Goal: Information Seeking & Learning: Check status

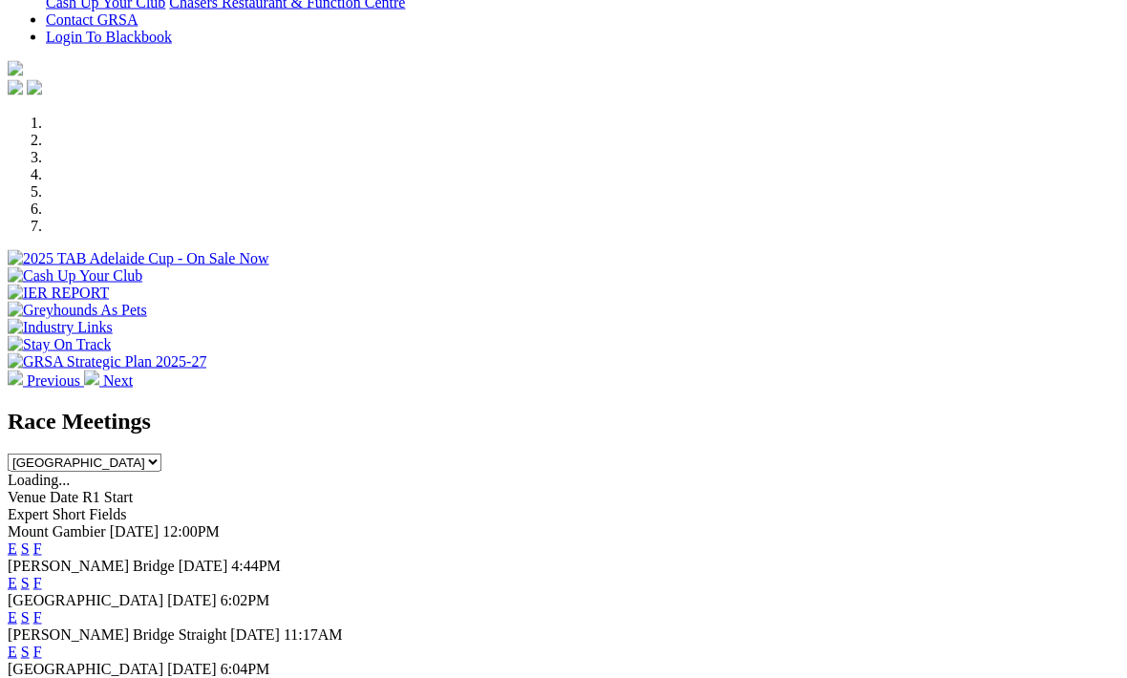
scroll to position [576, 0]
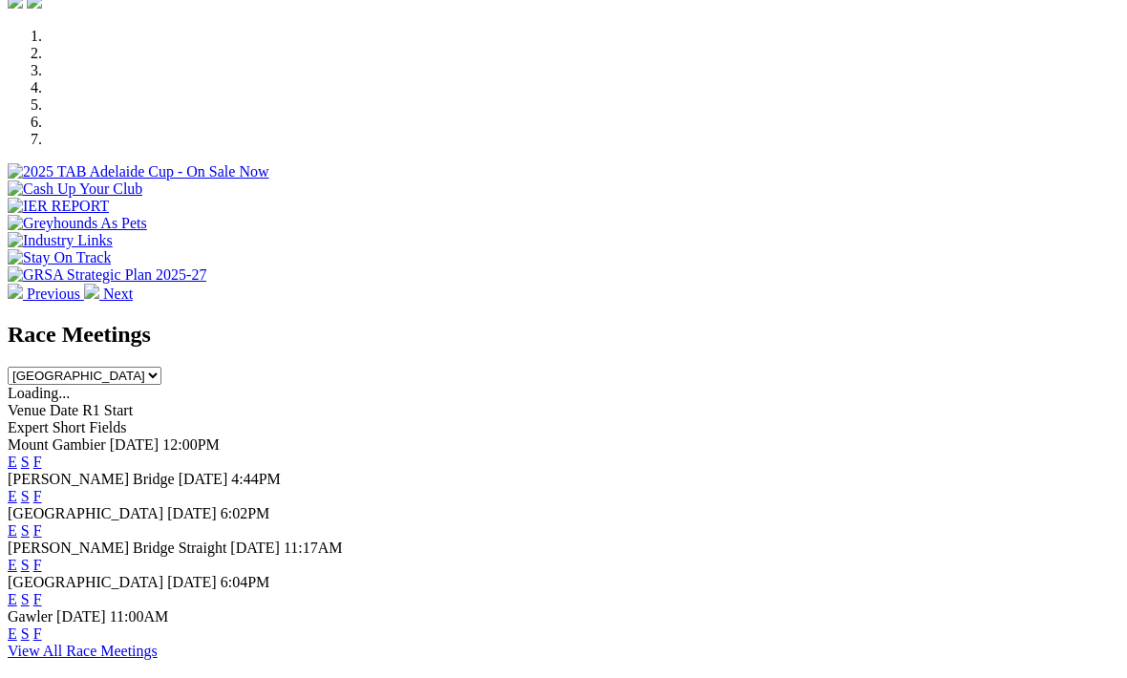
click at [42, 454] on link "F" at bounding box center [37, 462] width 9 height 16
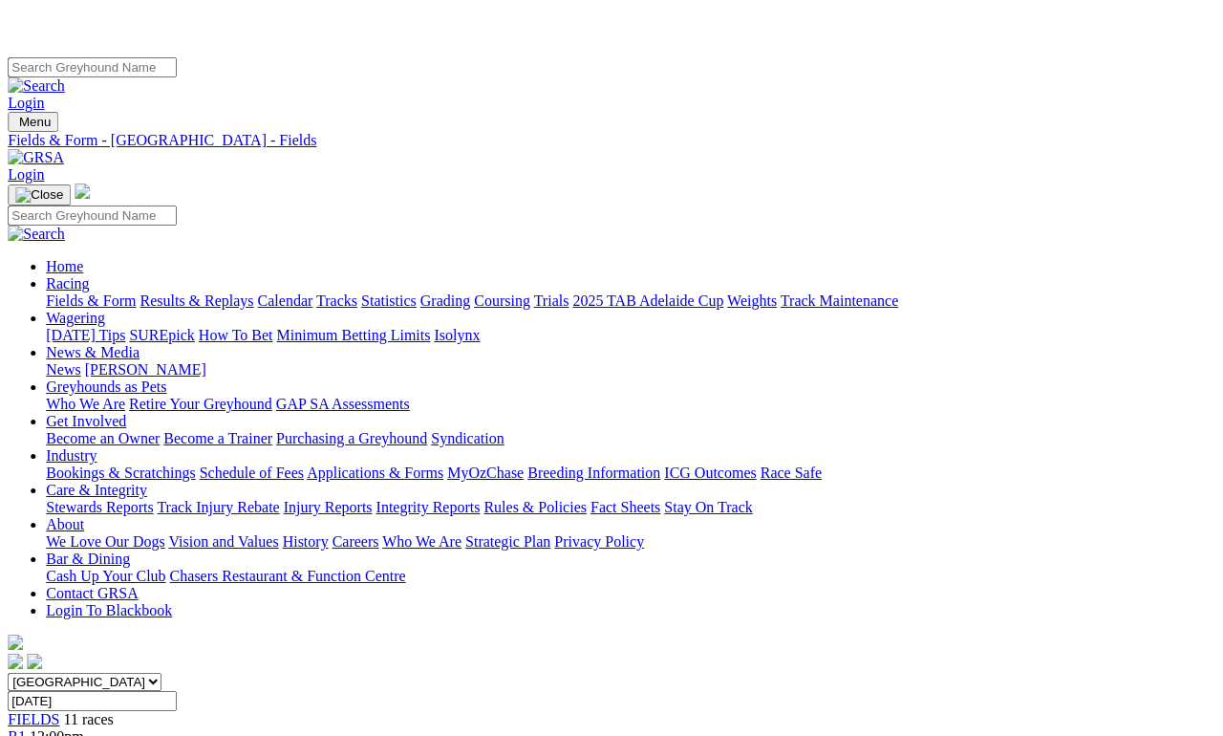
scroll to position [0, 23]
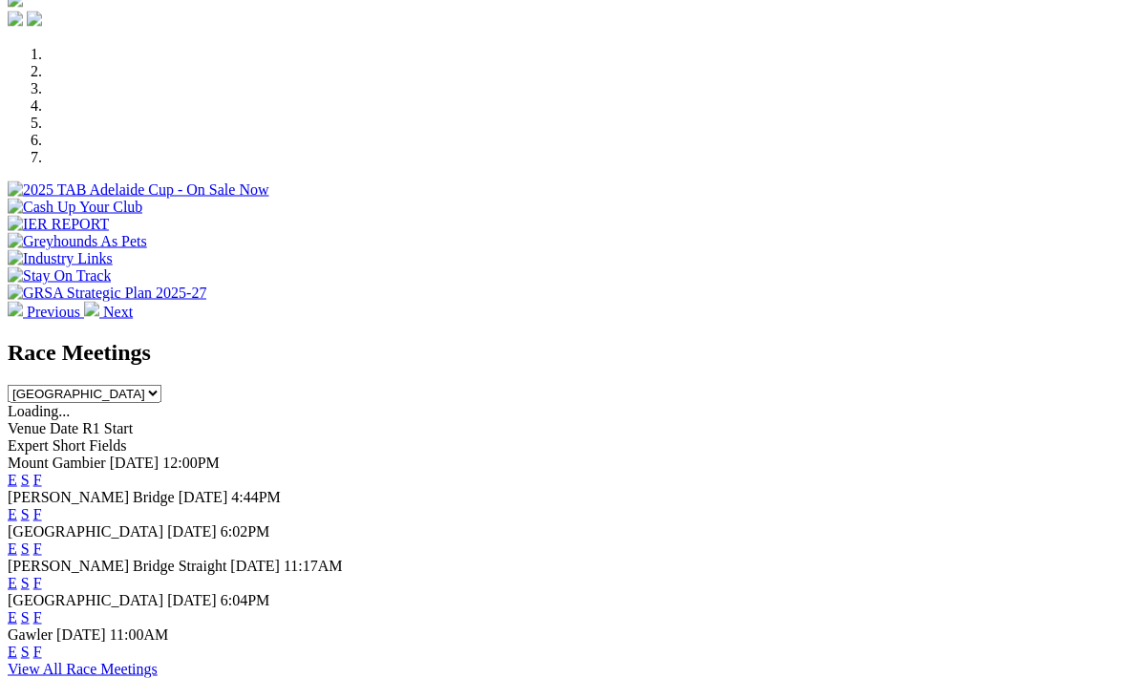
scroll to position [560, 0]
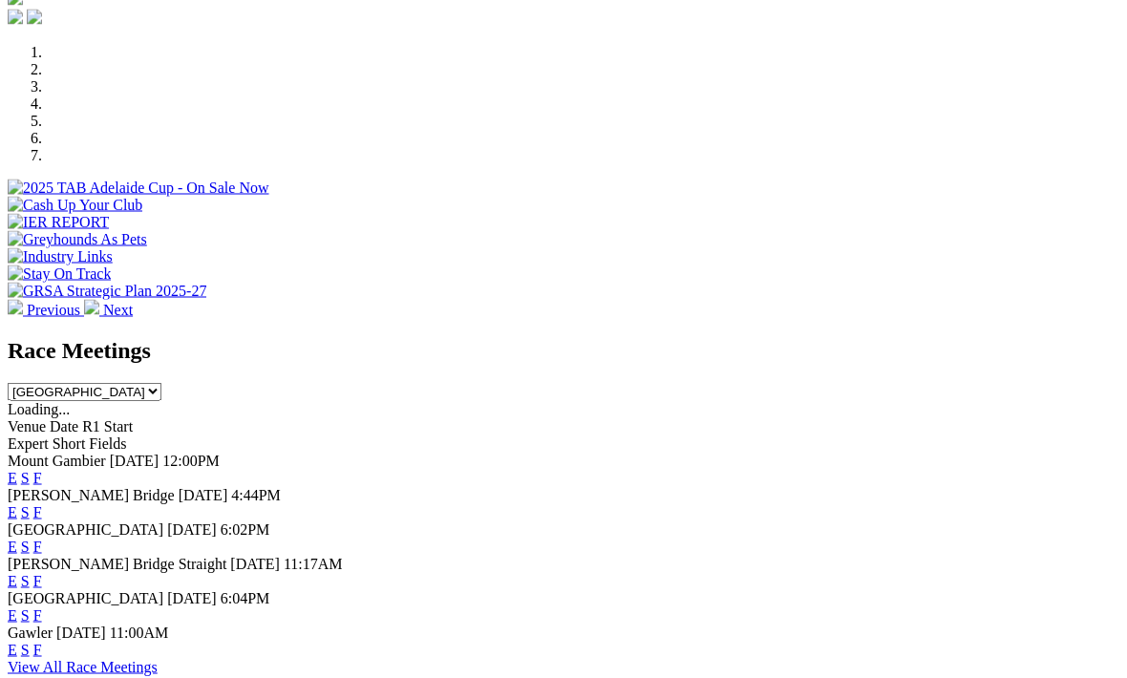
click at [158, 659] on link "View All Race Meetings" at bounding box center [83, 667] width 150 height 16
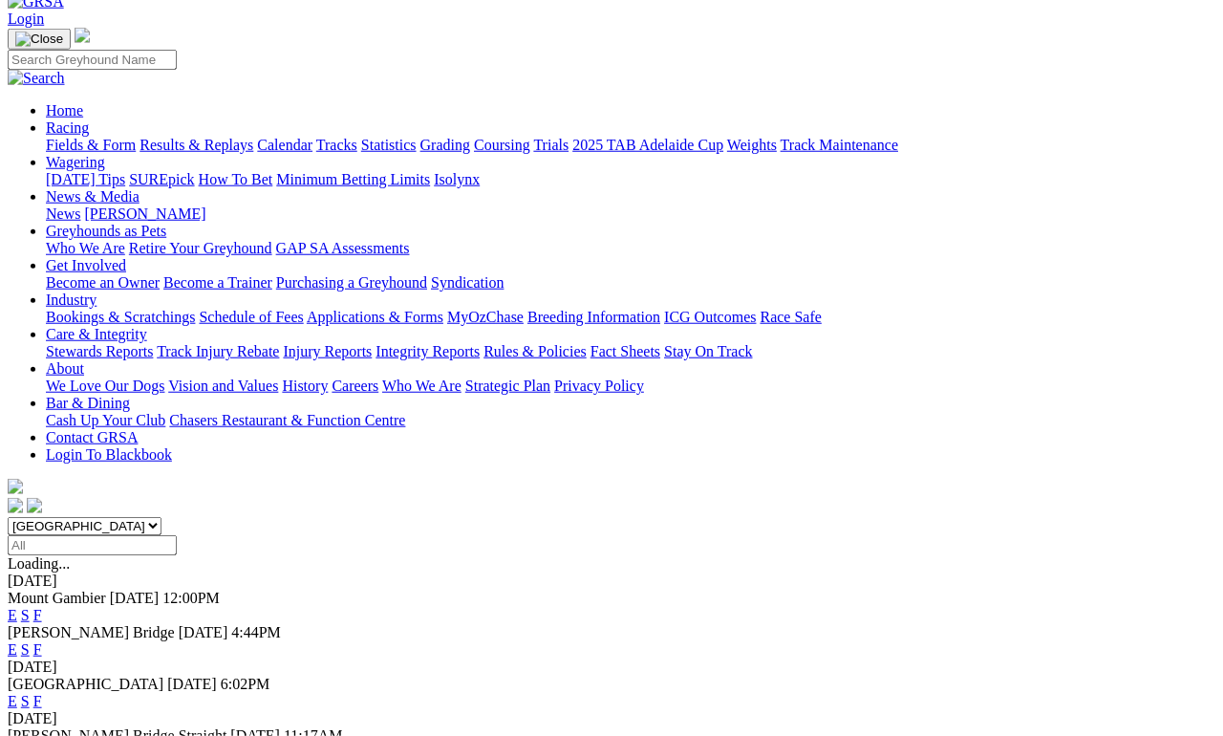
scroll to position [108, 0]
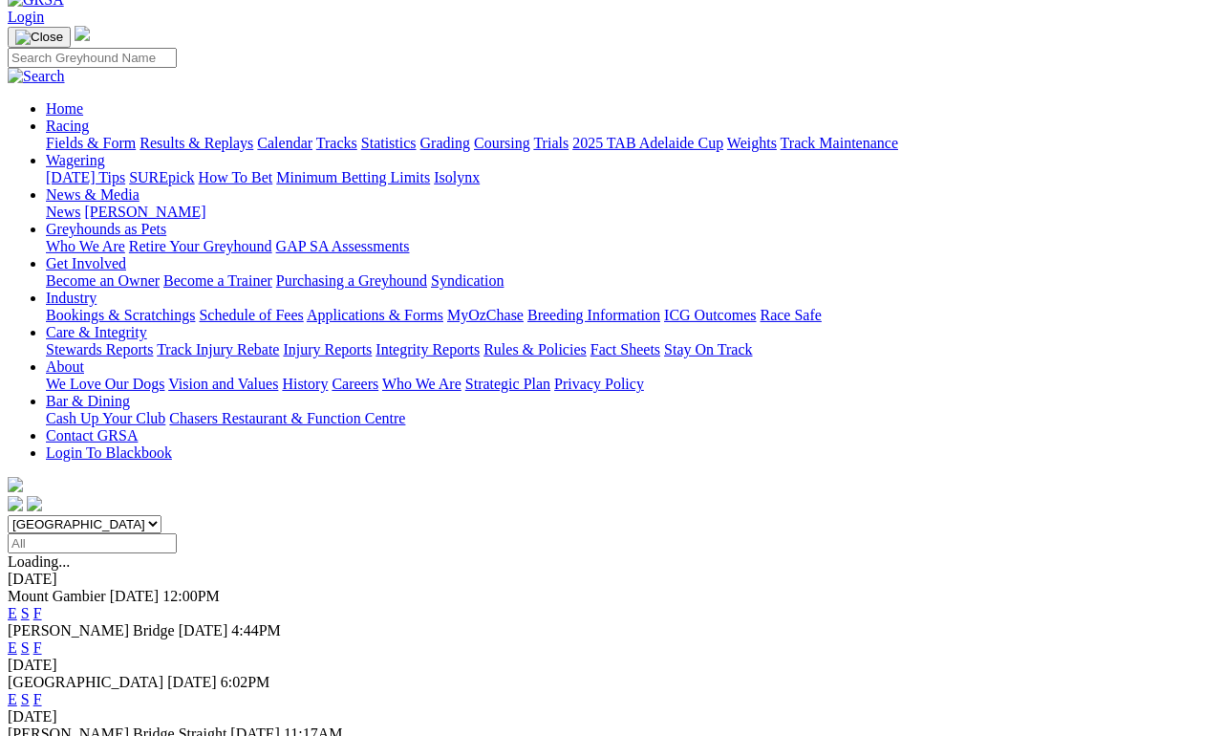
click at [177, 533] on input "Select date" at bounding box center [92, 543] width 169 height 20
type input "Thursday, 4 Sep 2025"
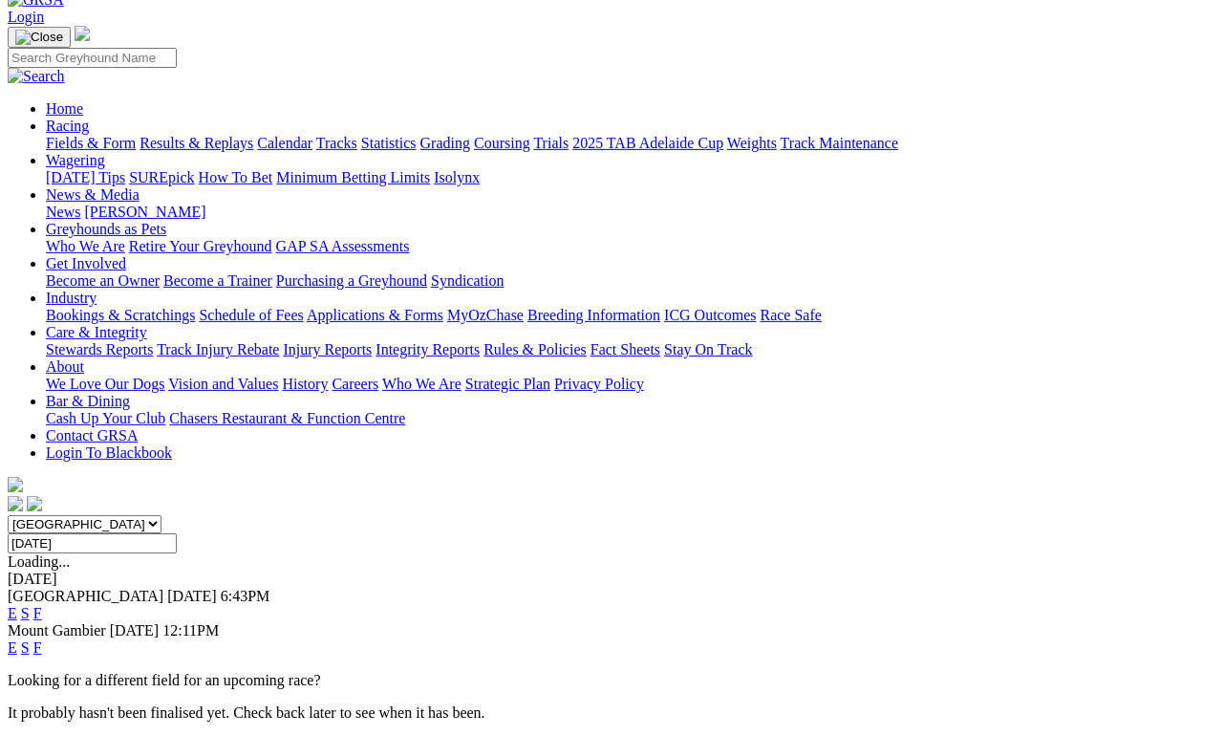
click at [42, 639] on link "F" at bounding box center [37, 647] width 9 height 16
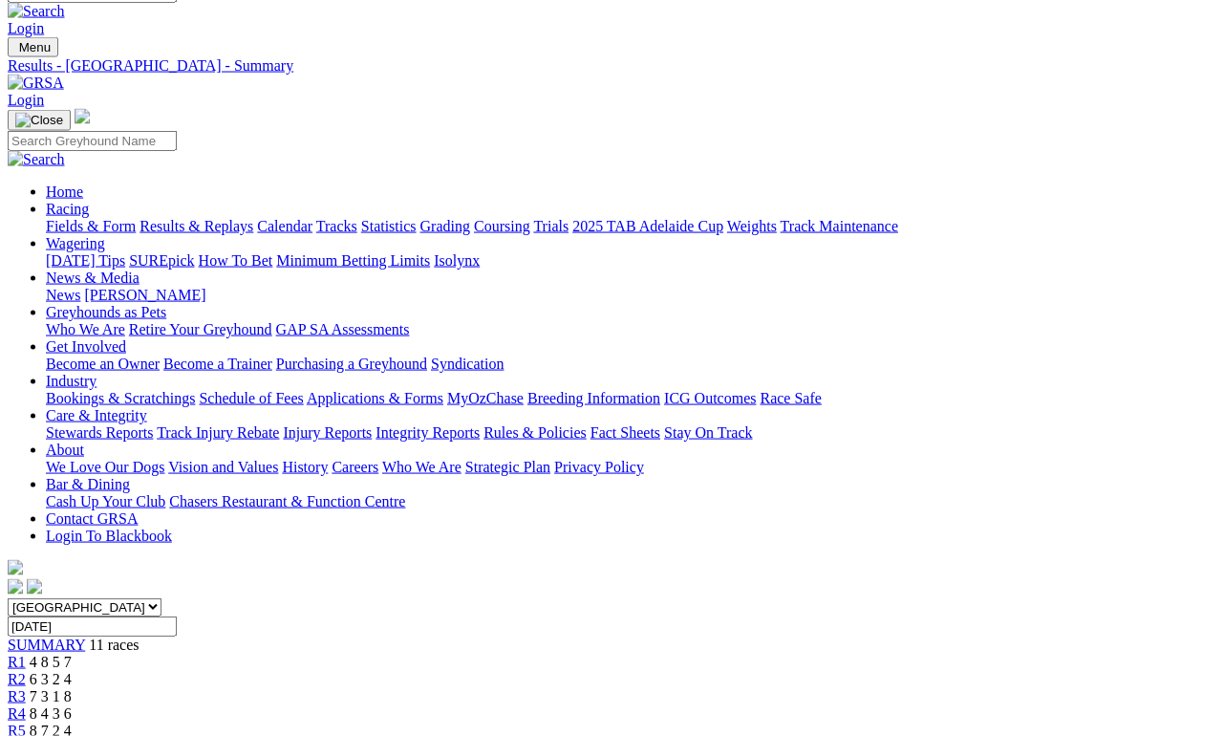
scroll to position [64, 0]
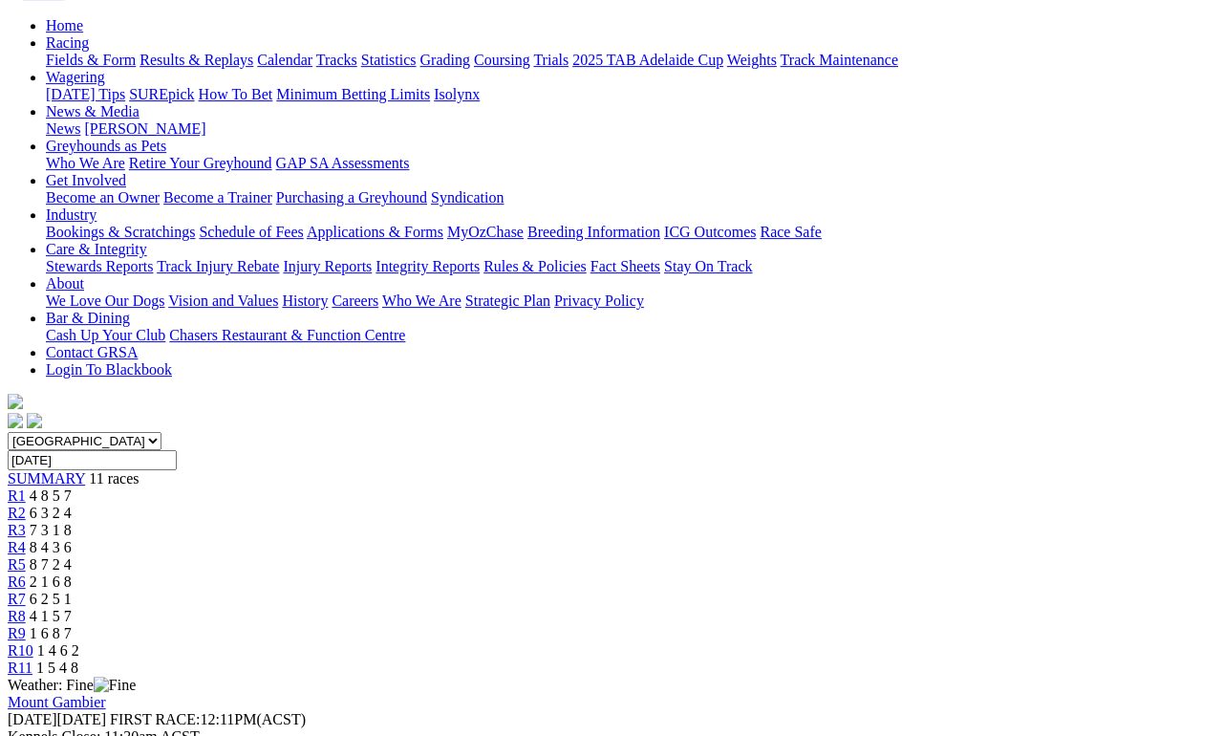
scroll to position [0, 0]
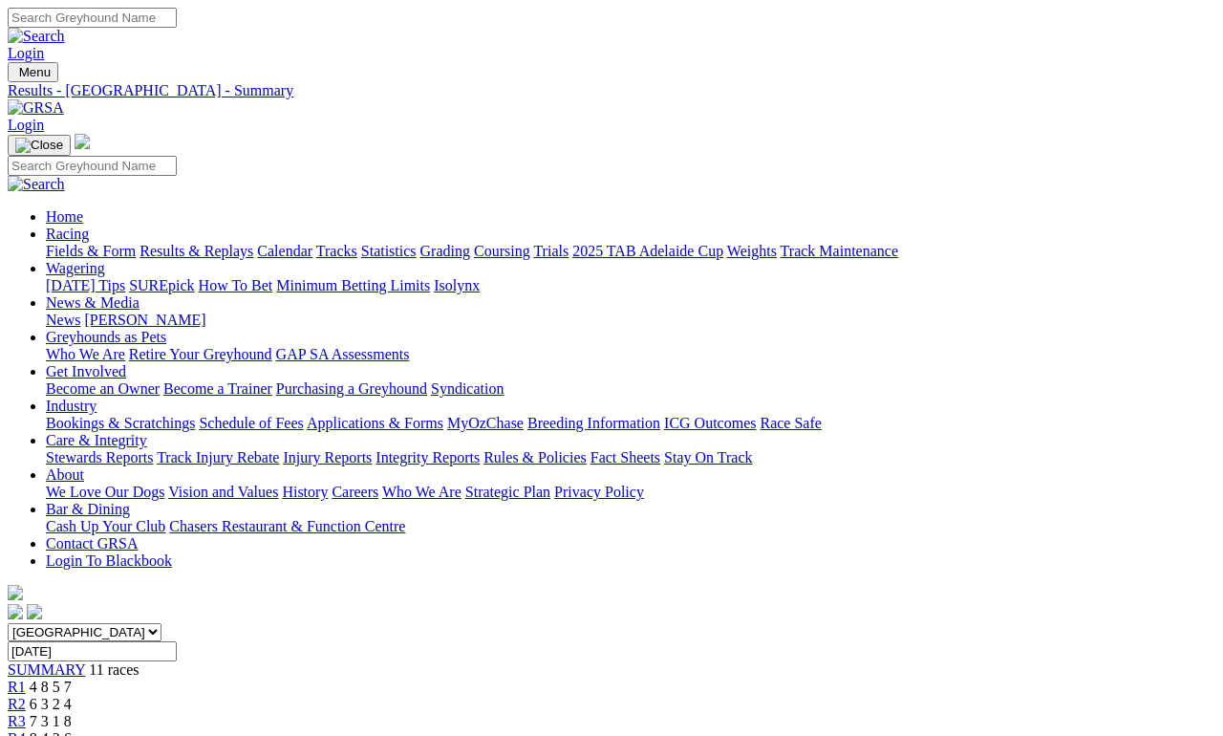
click at [177, 641] on input "Thursday, 4 Sep 2025" at bounding box center [92, 651] width 169 height 20
type input "[DATE]"
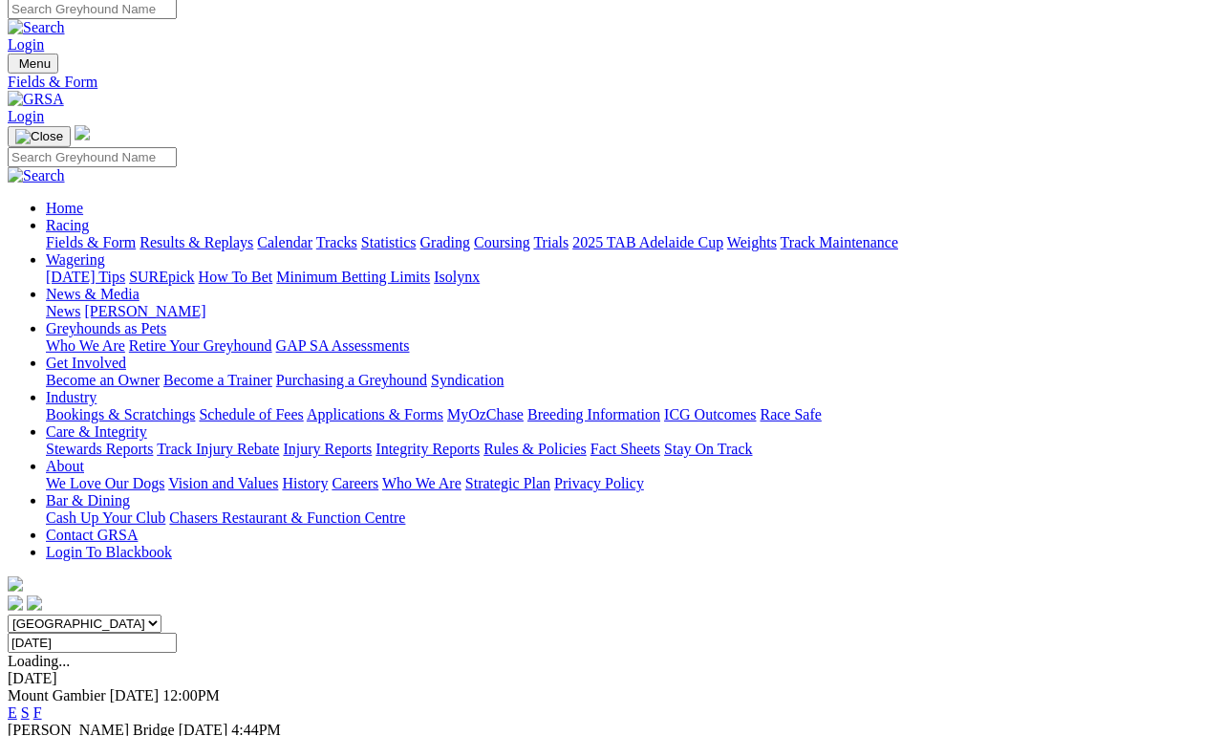
scroll to position [9, 0]
click at [42, 677] on link "F" at bounding box center [37, 712] width 9 height 16
